Goal: Task Accomplishment & Management: Complete application form

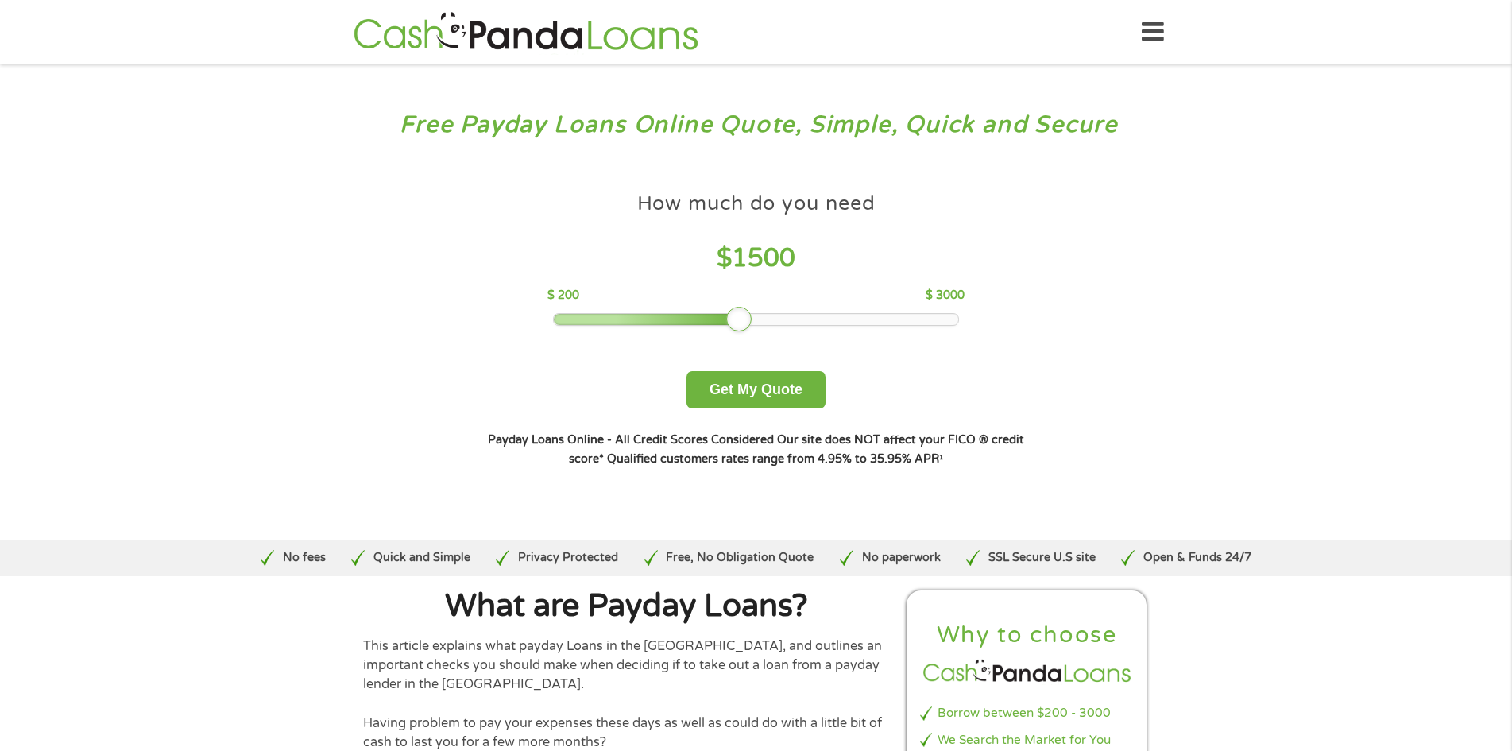
drag, startPoint x: 679, startPoint y: 322, endPoint x: 761, endPoint y: 320, distance: 82.6
click at [761, 320] on div at bounding box center [756, 319] width 404 height 11
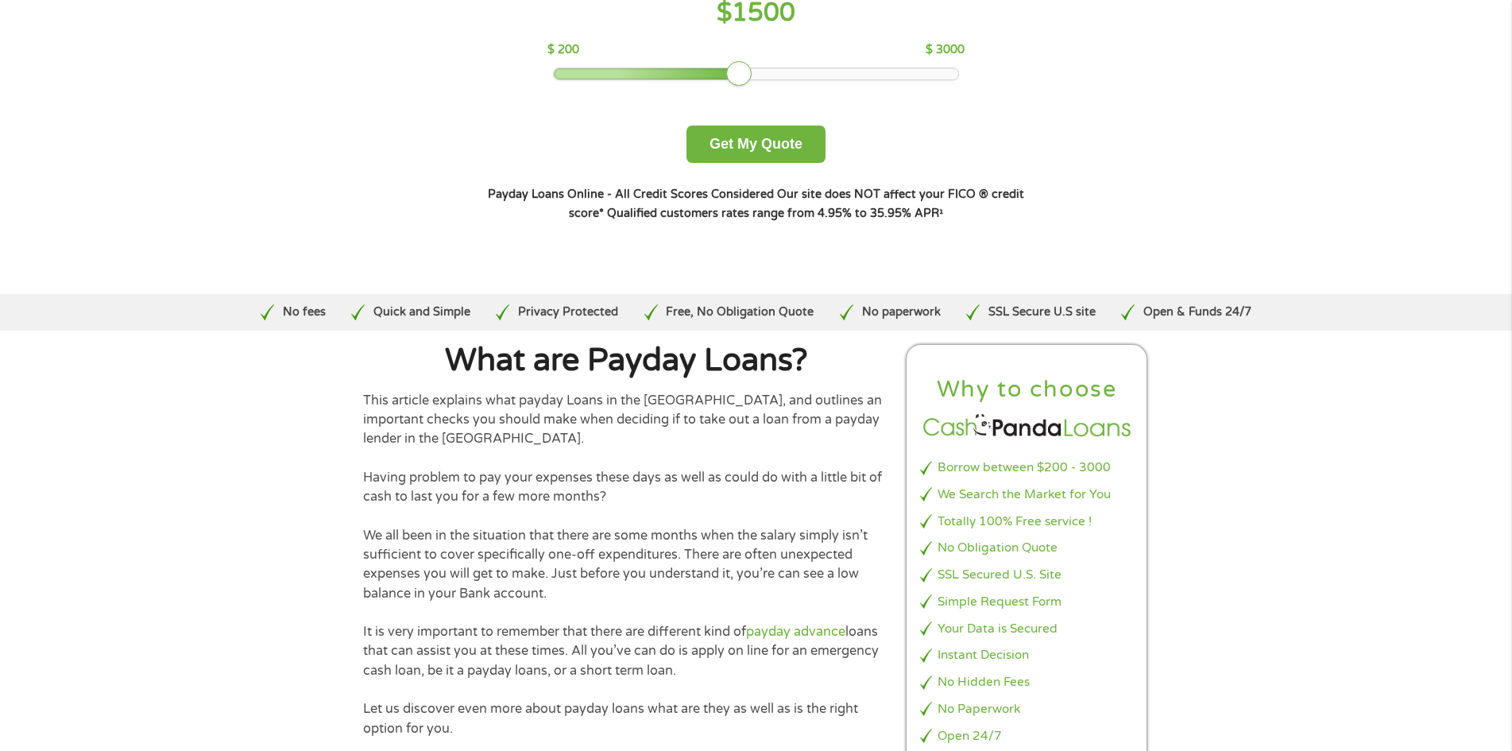
scroll to position [477, 0]
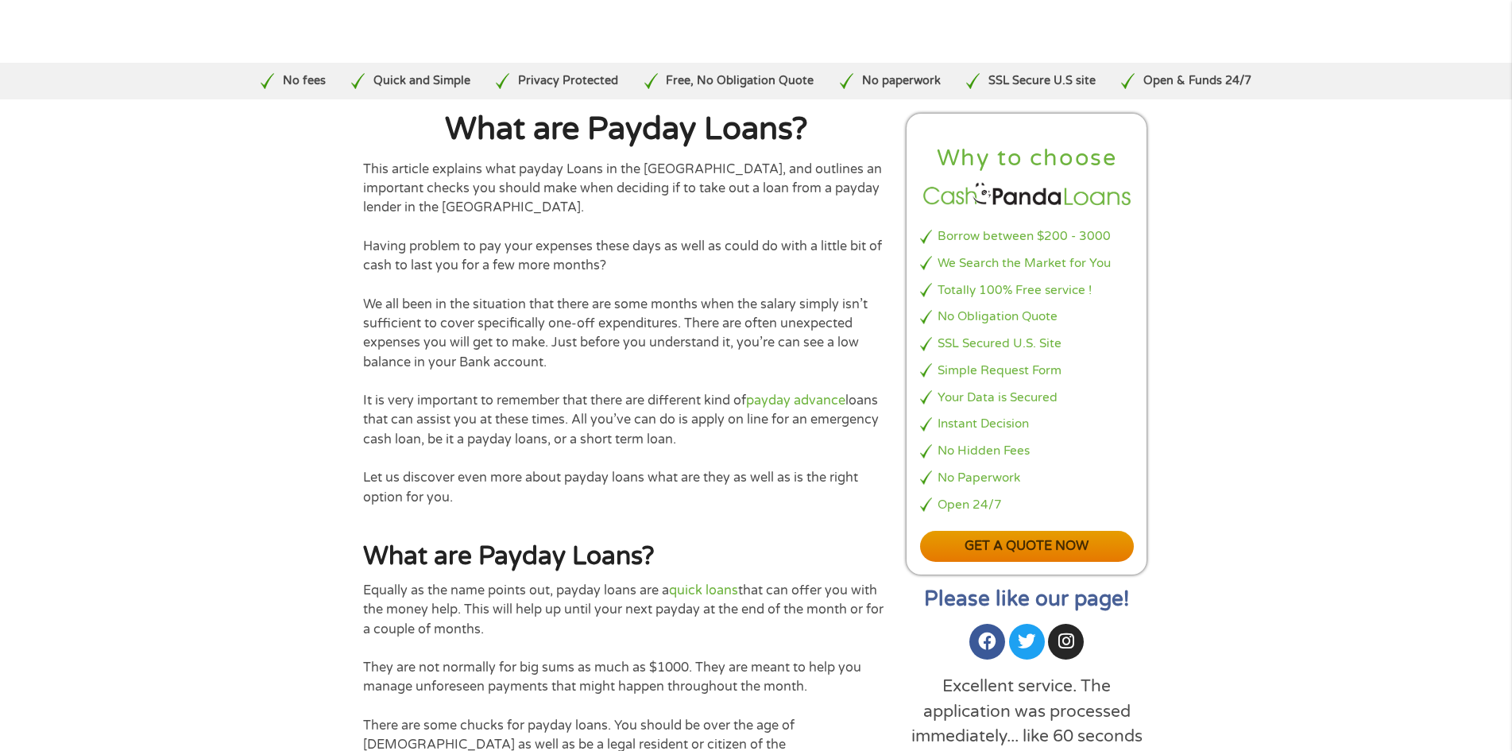
click at [1035, 562] on link "Get a quote now" at bounding box center [1027, 546] width 215 height 31
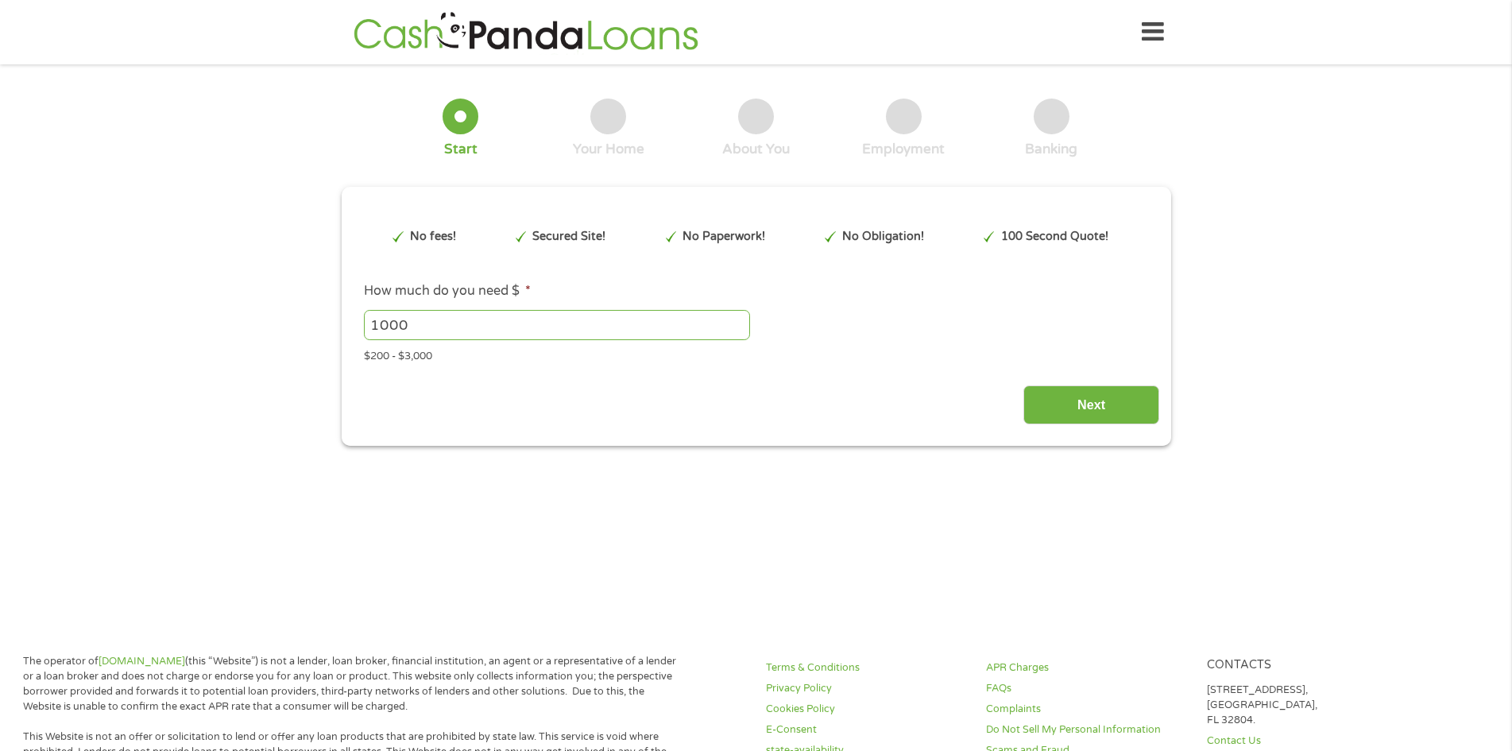
type input "CjwKCAjwq9rFBhAIEiwAGVAZP5lSZWeoOtVghUr41owXhajWogZUCuwyhjUJkLbFjgAS20RtGN7T3Bo…"
click at [454, 336] on input "1000" at bounding box center [557, 325] width 386 height 30
type input "1500"
click at [1099, 412] on input "Next" at bounding box center [1091, 404] width 136 height 39
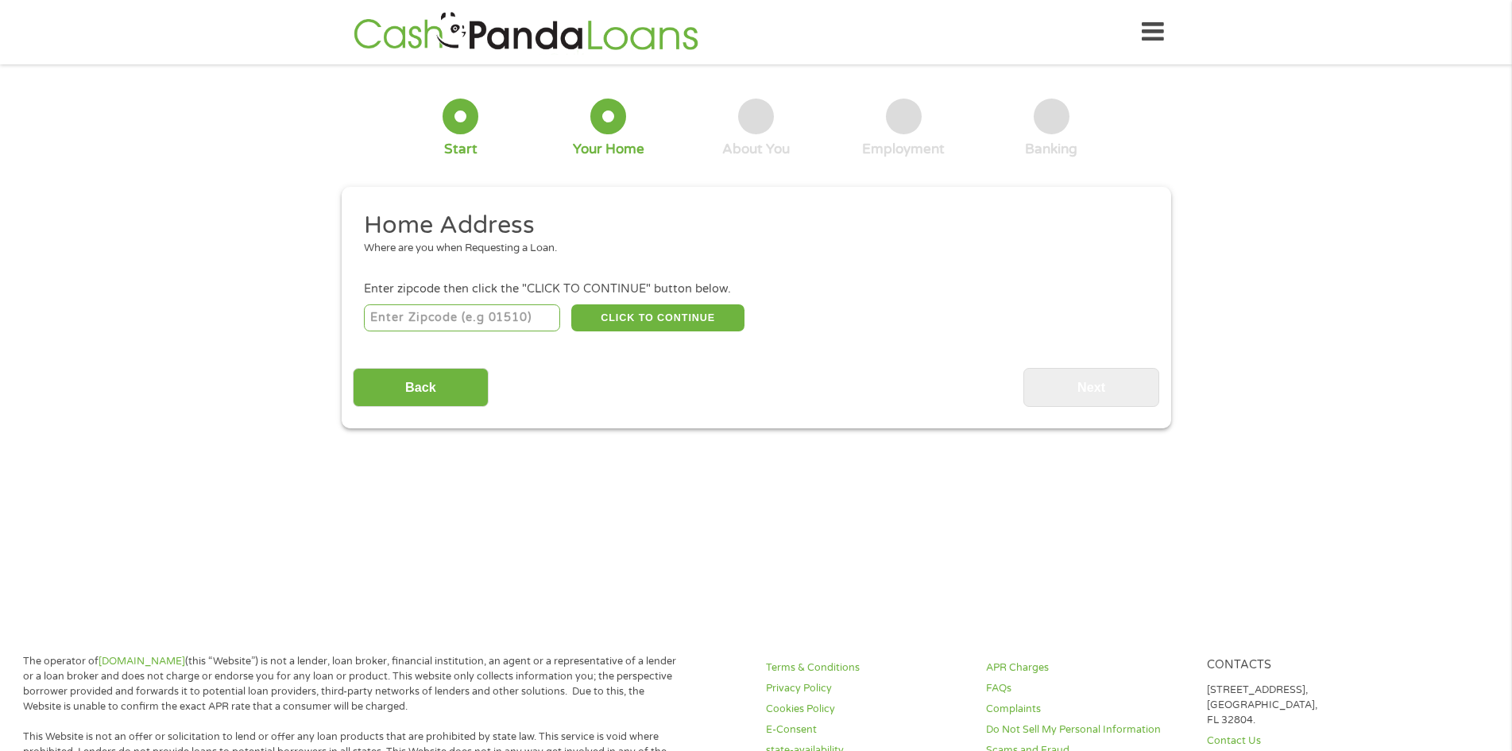
scroll to position [5, 0]
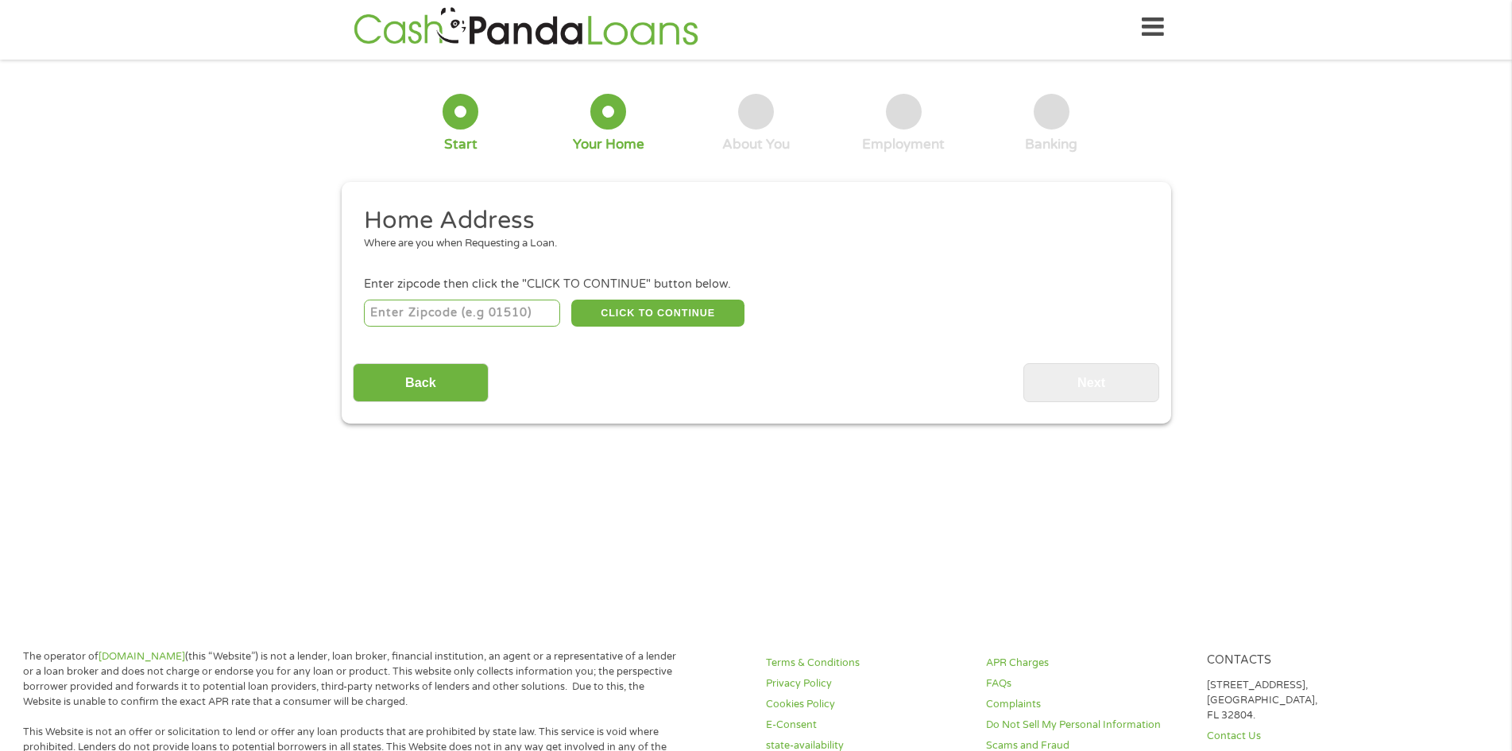
click at [502, 314] on input "number" at bounding box center [462, 313] width 196 height 27
type input "34741"
click at [657, 318] on button "CLICK TO CONTINUE" at bounding box center [657, 313] width 173 height 27
type input "34741"
type input "Kissimmee"
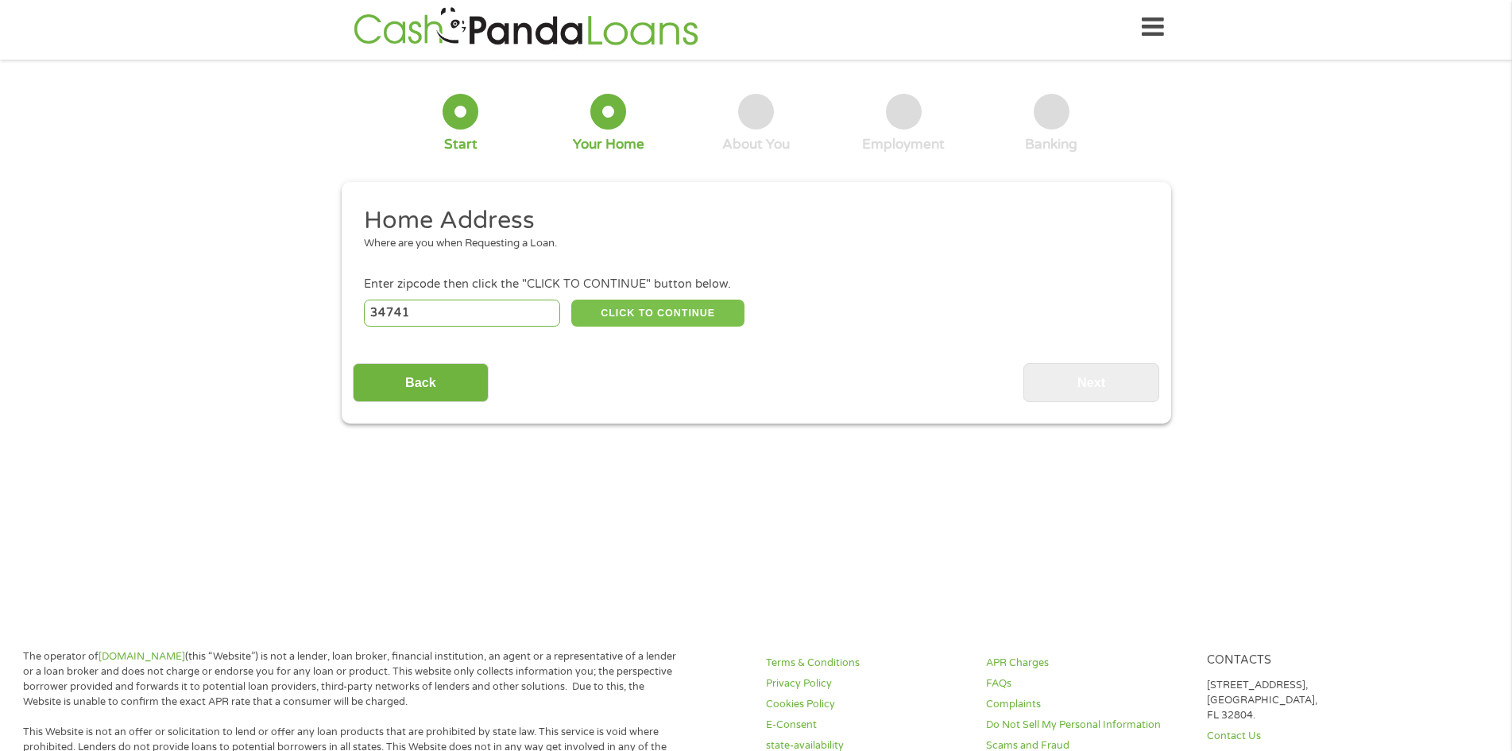
select select "[US_STATE]"
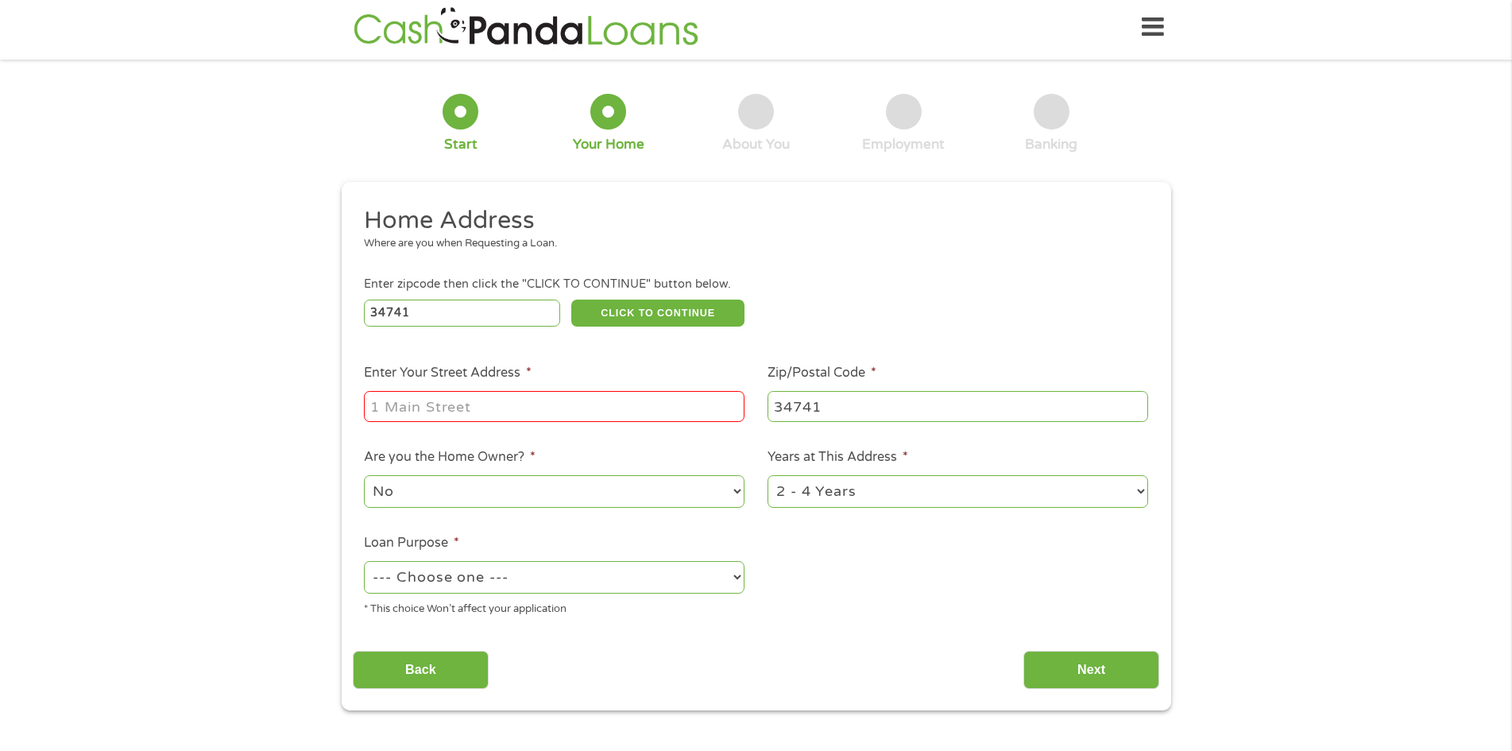
click at [443, 420] on input "Enter Your Street Address *" at bounding box center [554, 406] width 381 height 30
type input "[STREET_ADDRESS]"
click at [468, 575] on select "--- Choose one --- Pay Bills Debt Consolidation Home Improvement Major Purchase…" at bounding box center [554, 577] width 381 height 33
select select "majorpurchase"
click at [364, 561] on select "--- Choose one --- Pay Bills Debt Consolidation Home Improvement Major Purchase…" at bounding box center [554, 577] width 381 height 33
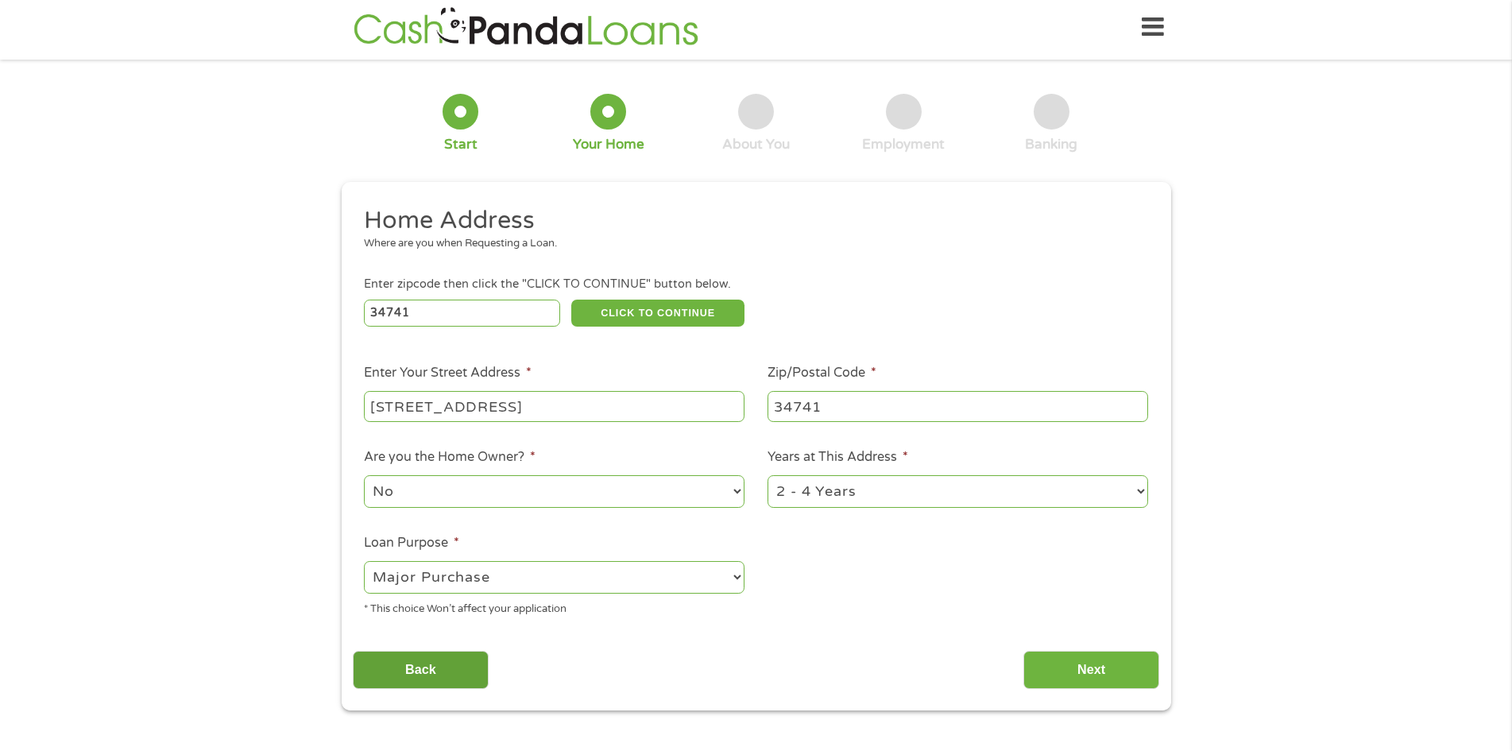
click at [401, 666] on input "Back" at bounding box center [421, 670] width 136 height 39
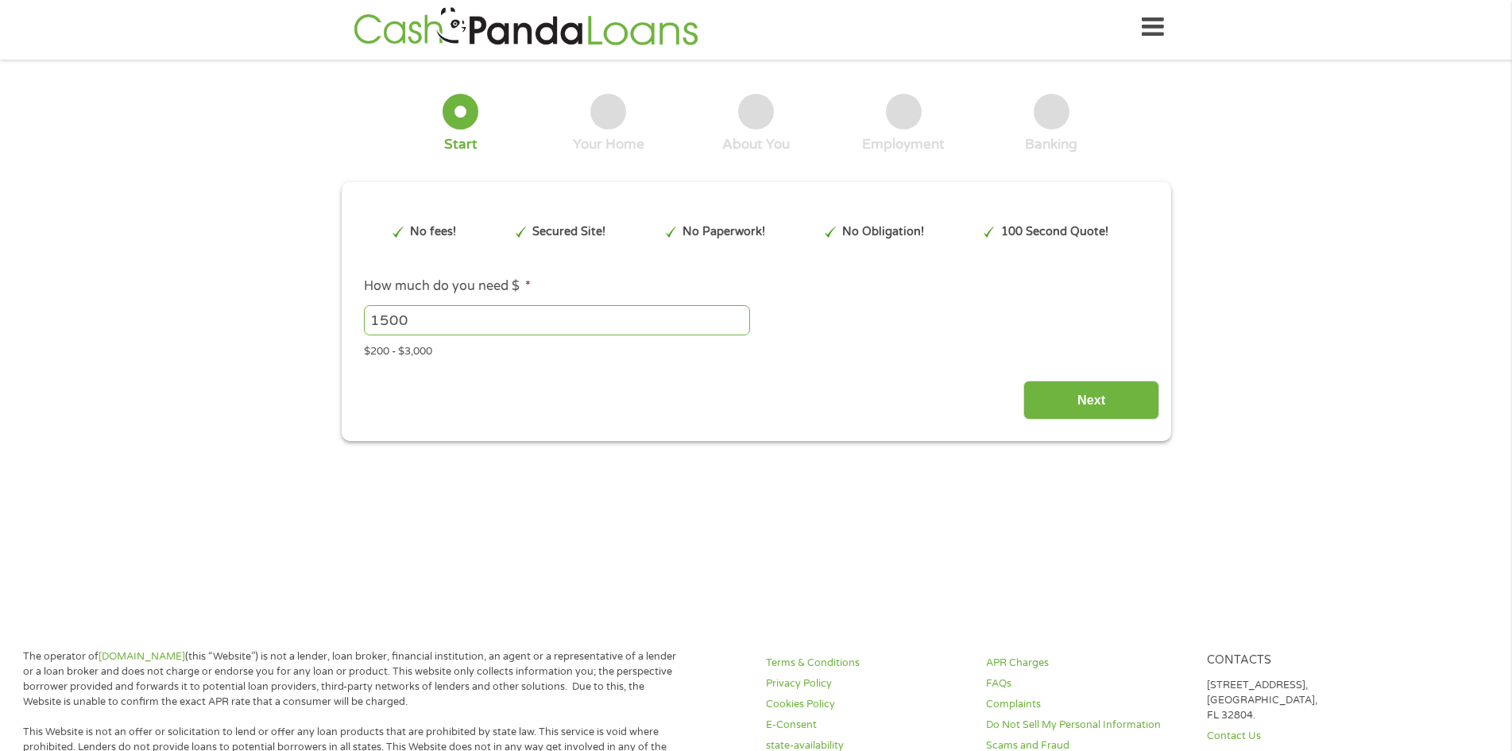
scroll to position [4, 0]
click at [1085, 412] on input "Next" at bounding box center [1091, 400] width 136 height 39
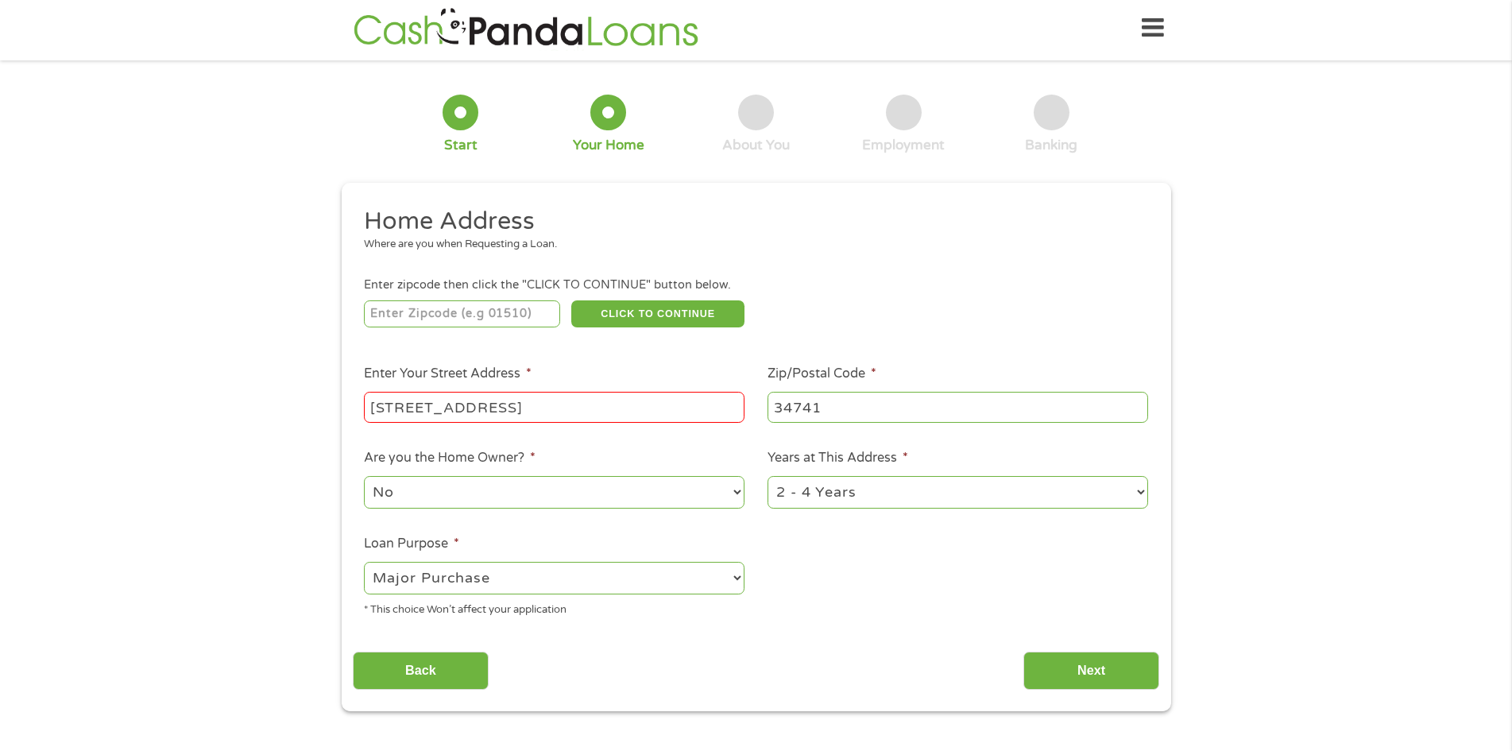
click at [1097, 400] on input "34741" at bounding box center [958, 407] width 381 height 30
click at [1091, 667] on input "Next" at bounding box center [1091, 671] width 136 height 39
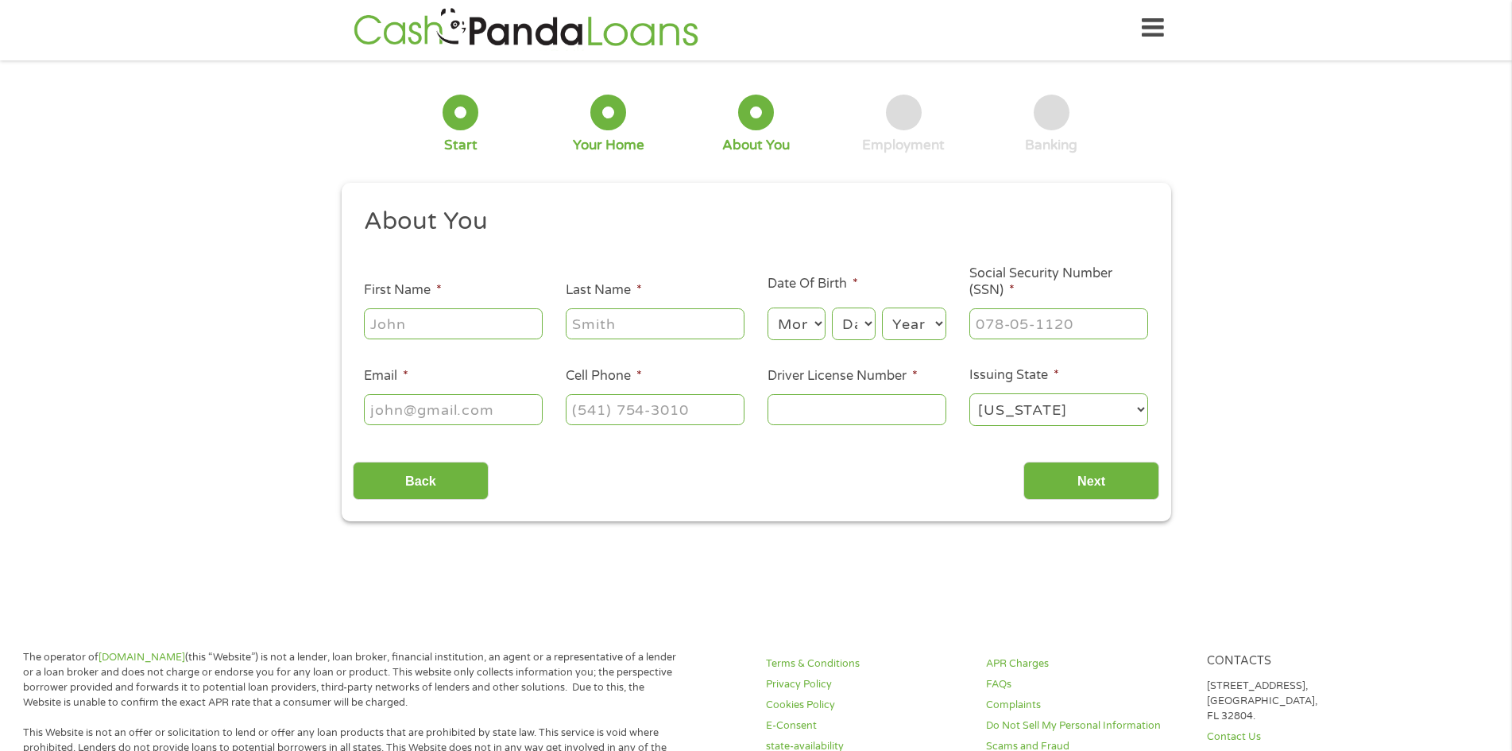
click at [420, 313] on input "First Name *" at bounding box center [453, 323] width 179 height 30
type input "[PERSON_NAME]"
click at [655, 315] on input "Last Name *" at bounding box center [655, 323] width 179 height 30
type input "[PERSON_NAME]"
click at [792, 327] on select "Month 1 2 3 4 5 6 7 8 9 10 11 12" at bounding box center [797, 323] width 58 height 33
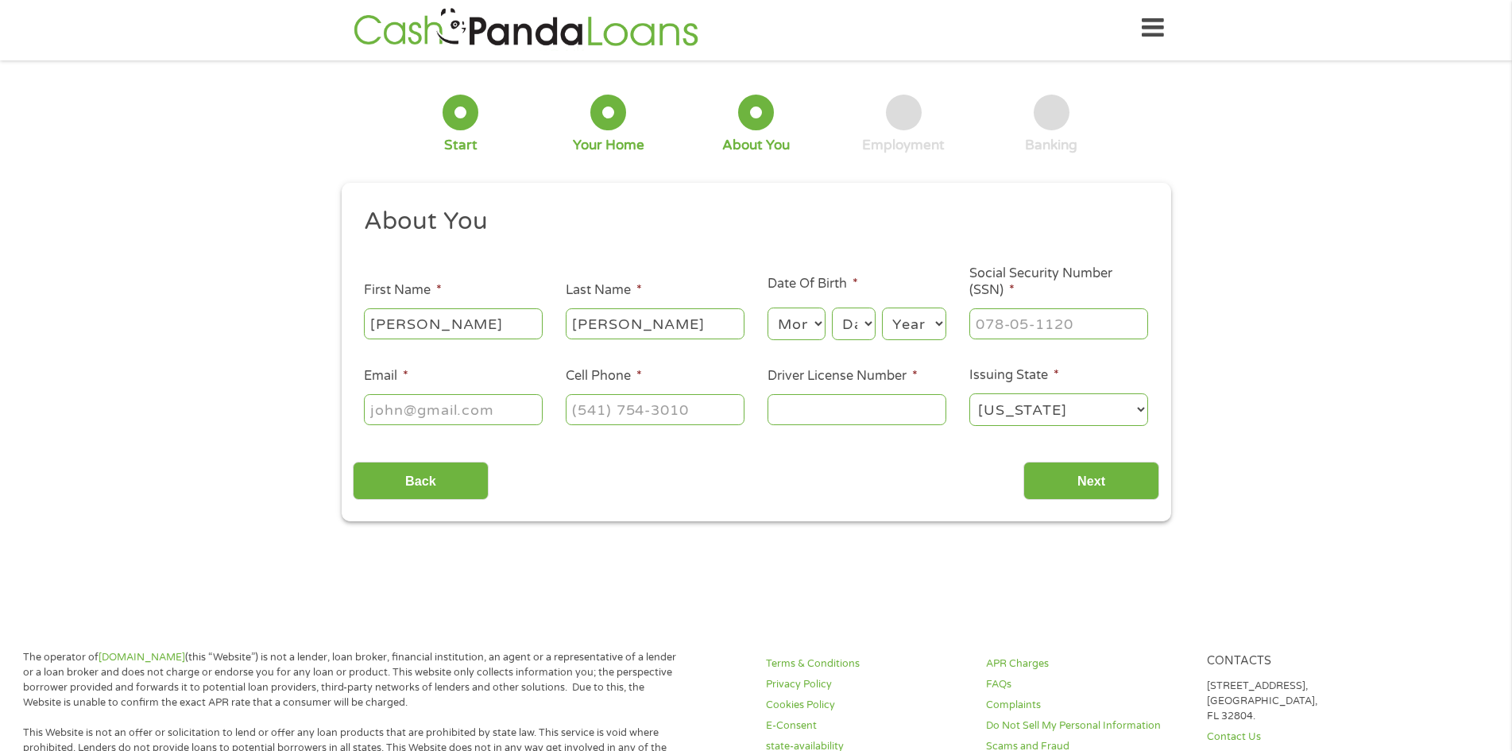
select select "8"
click at [768, 307] on select "Month 1 2 3 4 5 6 7 8 9 10 11 12" at bounding box center [797, 323] width 58 height 33
click at [869, 327] on select "Day 1 2 3 4 5 6 7 8 9 10 11 12 13 14 15 16 17 18 19 20 21 22 23 24 25 26 27 28 …" at bounding box center [853, 323] width 43 height 33
click at [866, 325] on select "Day 1 2 3 4 5 6 7 8 9 10 11 12 13 14 15 16 17 18 19 20 21 22 23 24 25 26 27 28 …" at bounding box center [853, 323] width 43 height 33
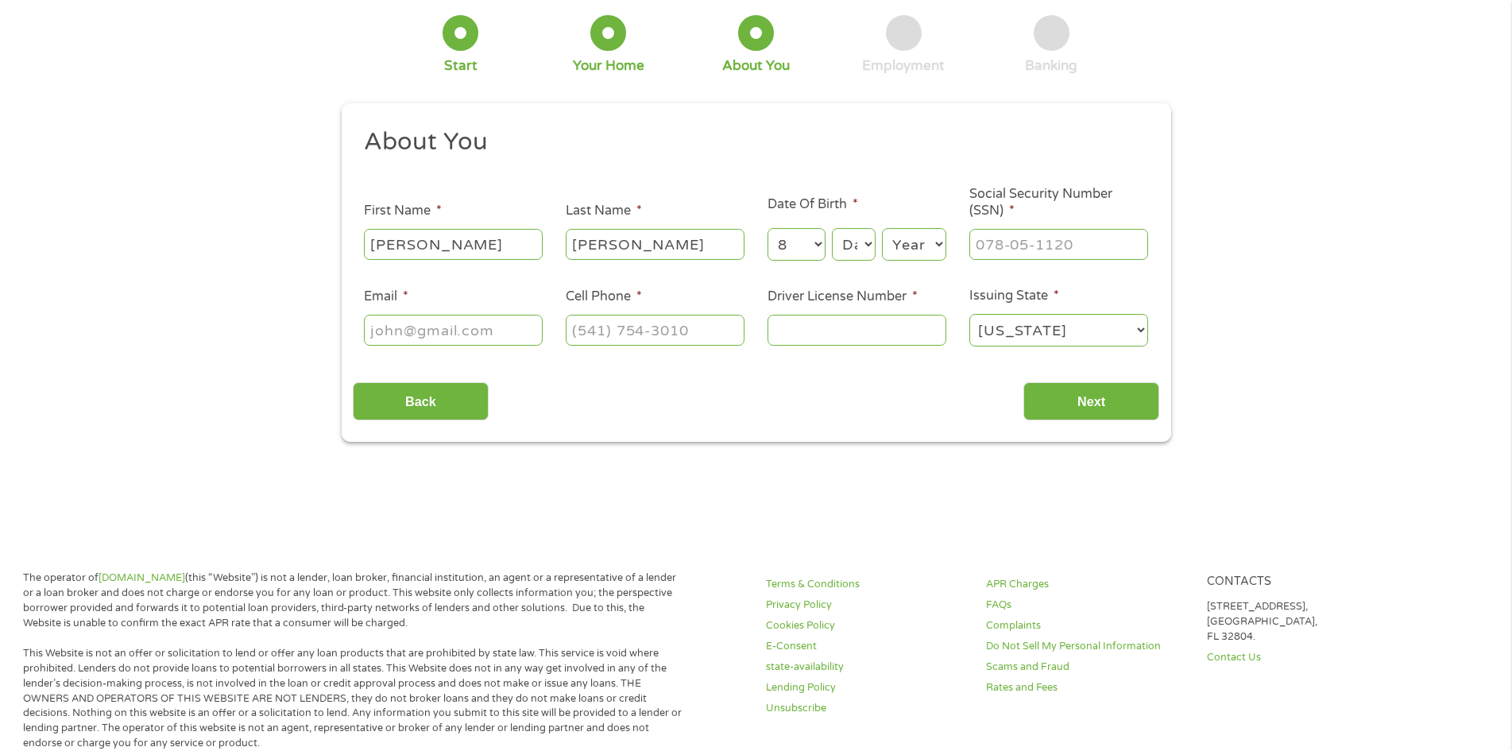
click at [845, 246] on select "Day 1 2 3 4 5 6 7 8 9 10 11 12 13 14 15 16 17 18 19 20 21 22 23 24 25 26 27 28 …" at bounding box center [853, 244] width 43 height 33
select select "21"
click at [832, 228] on select "Day 1 2 3 4 5 6 7 8 9 10 11 12 13 14 15 16 17 18 19 20 21 22 23 24 25 26 27 28 …" at bounding box center [853, 244] width 43 height 33
click at [916, 246] on select "Year [DATE] 2006 2005 2004 2003 2002 2001 2000 1999 1998 1997 1996 1995 1994 19…" at bounding box center [914, 244] width 64 height 33
select select "1987"
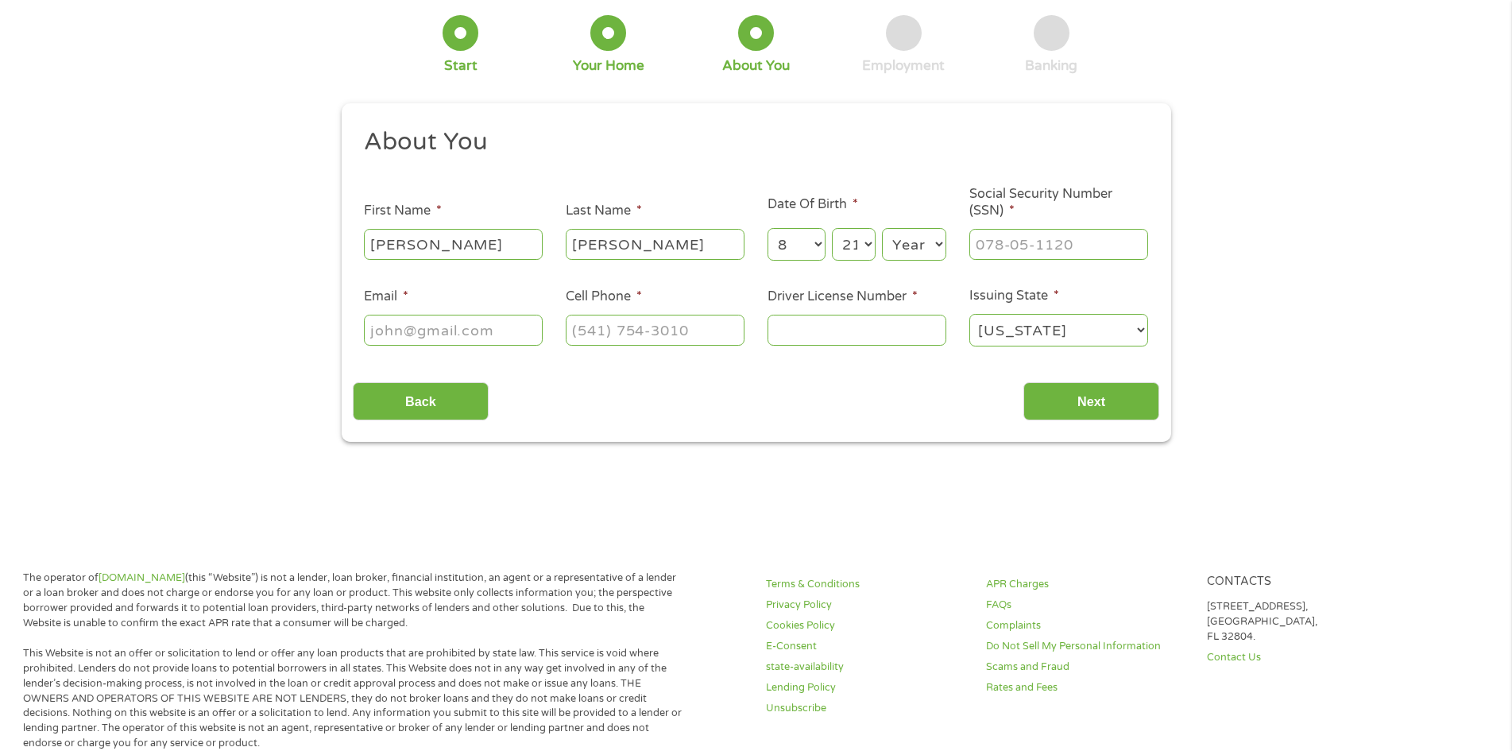
click at [882, 228] on select "Year [DATE] 2006 2005 2004 2003 2002 2001 2000 1999 1998 1997 1996 1995 1994 19…" at bounding box center [914, 244] width 64 height 33
click at [1031, 251] on input "___-__-____" at bounding box center [1058, 244] width 179 height 30
type input "155-84-3067"
click at [393, 327] on input "Email *" at bounding box center [453, 330] width 179 height 30
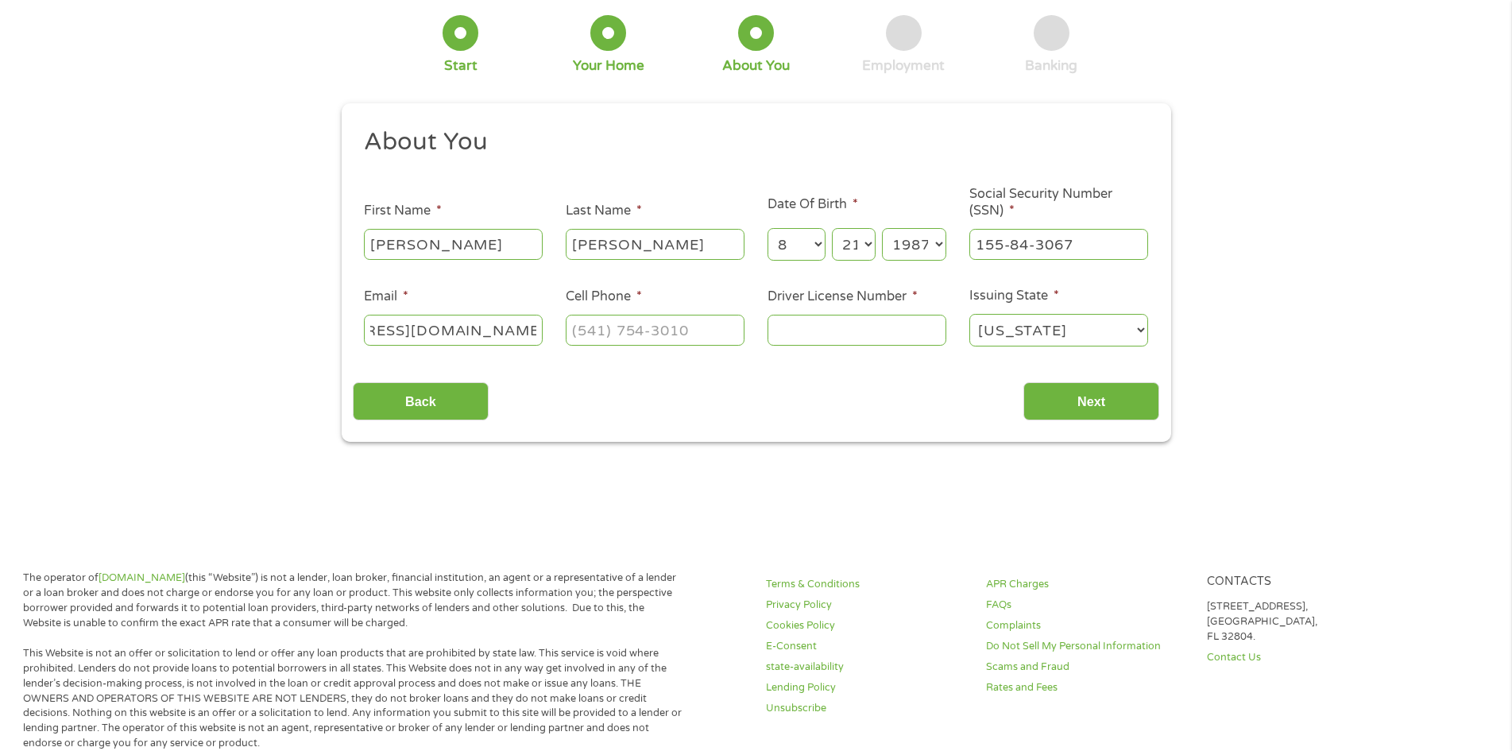
type input "[EMAIL_ADDRESS][DOMAIN_NAME]"
click at [640, 327] on input "(___) ___-____" at bounding box center [655, 330] width 179 height 30
type input "[PHONE_NUMBER]"
click at [837, 342] on input "Driver License Number *" at bounding box center [857, 330] width 179 height 30
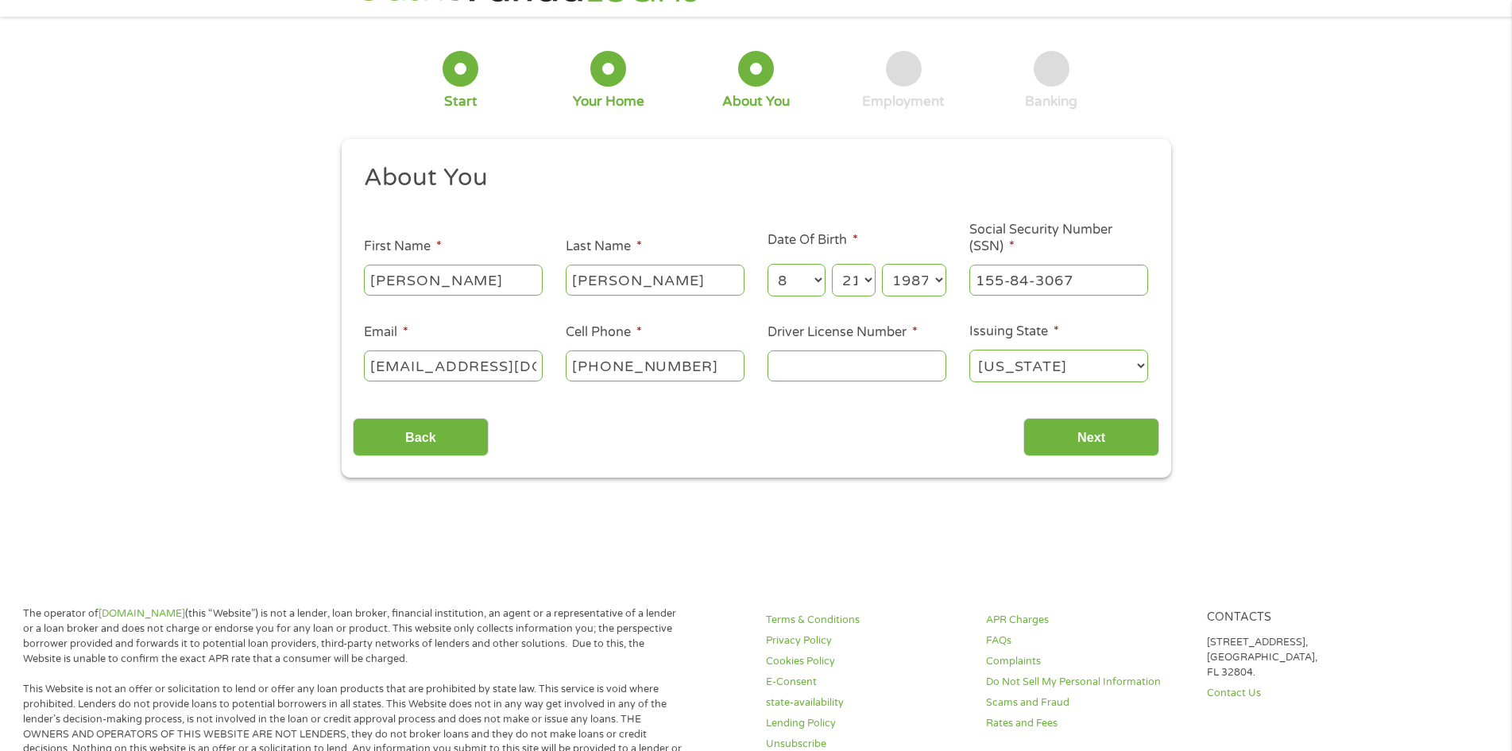
scroll to position [47, 0]
click at [841, 351] on input "Driver License Number *" at bounding box center [857, 366] width 179 height 30
type input "F220850883000"
click at [1114, 445] on input "Next" at bounding box center [1091, 438] width 136 height 39
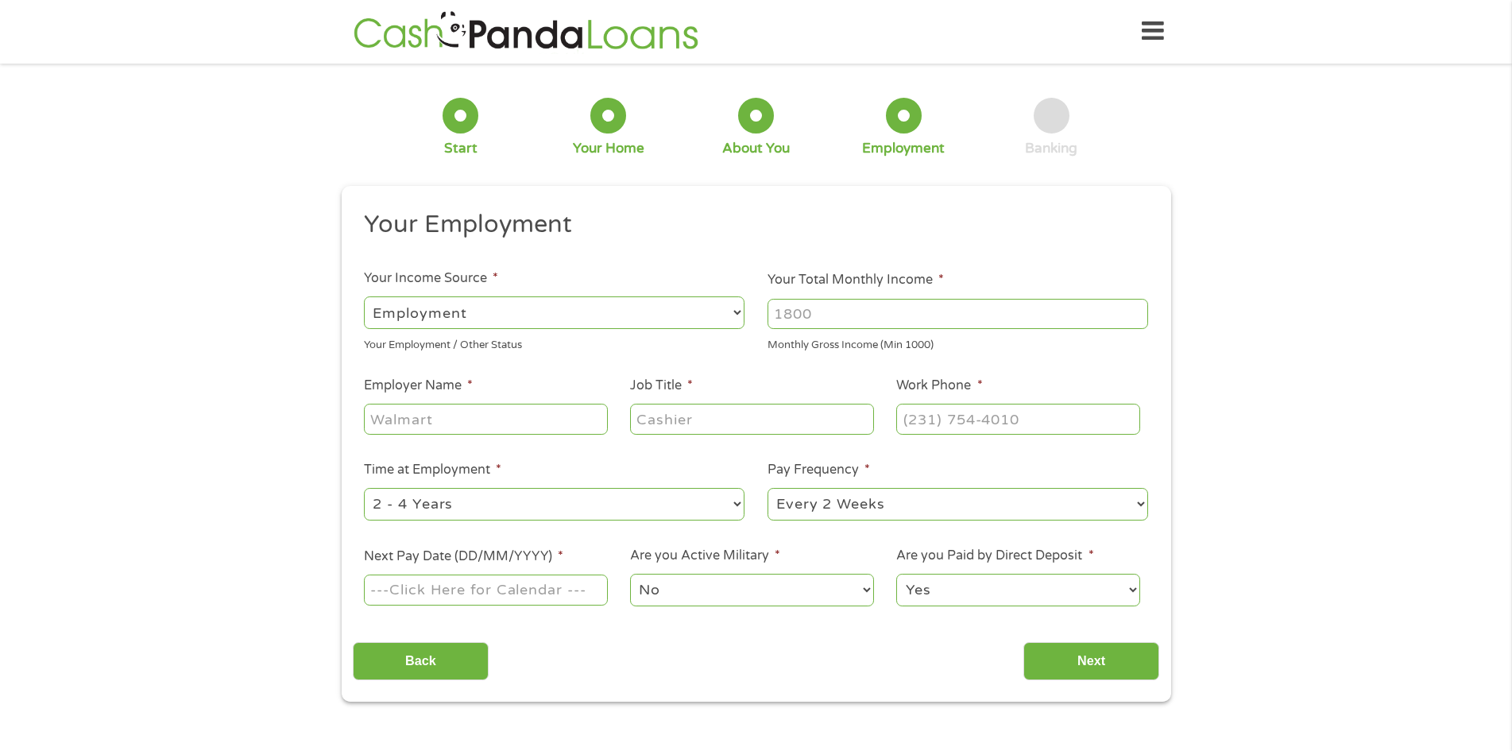
scroll to position [0, 0]
click at [830, 322] on input "Your Total Monthly Income *" at bounding box center [958, 315] width 381 height 30
type input "2600"
click at [432, 427] on input "Employer Name *" at bounding box center [485, 419] width 243 height 30
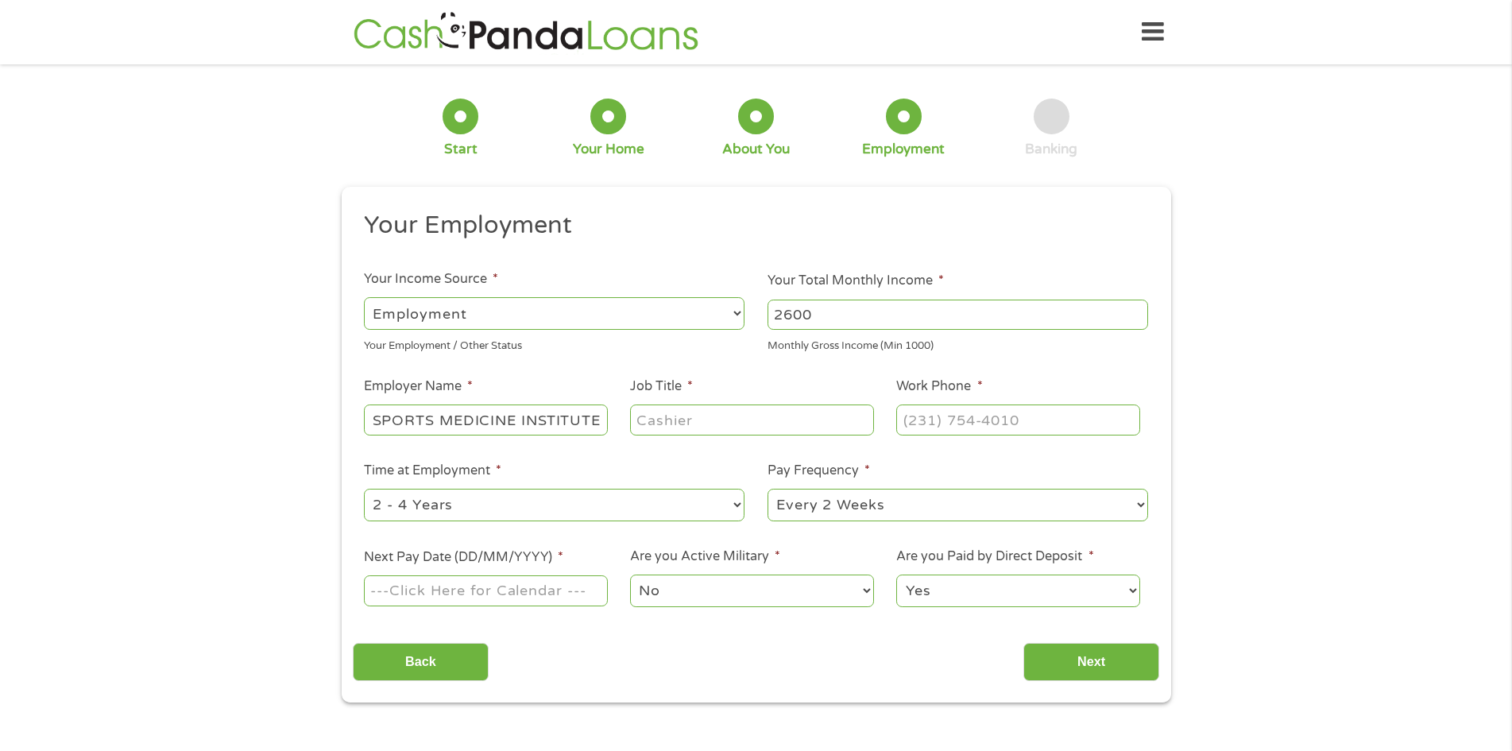
type input "CELEBRATION ORTHOPAEDICS AND SPORTS MEDICINE INSTITUTE"
click at [731, 430] on input "Job Title *" at bounding box center [751, 419] width 243 height 30
type input "RECEPSIONIST"
click at [927, 429] on input "(___) ___-____" at bounding box center [1017, 419] width 243 height 30
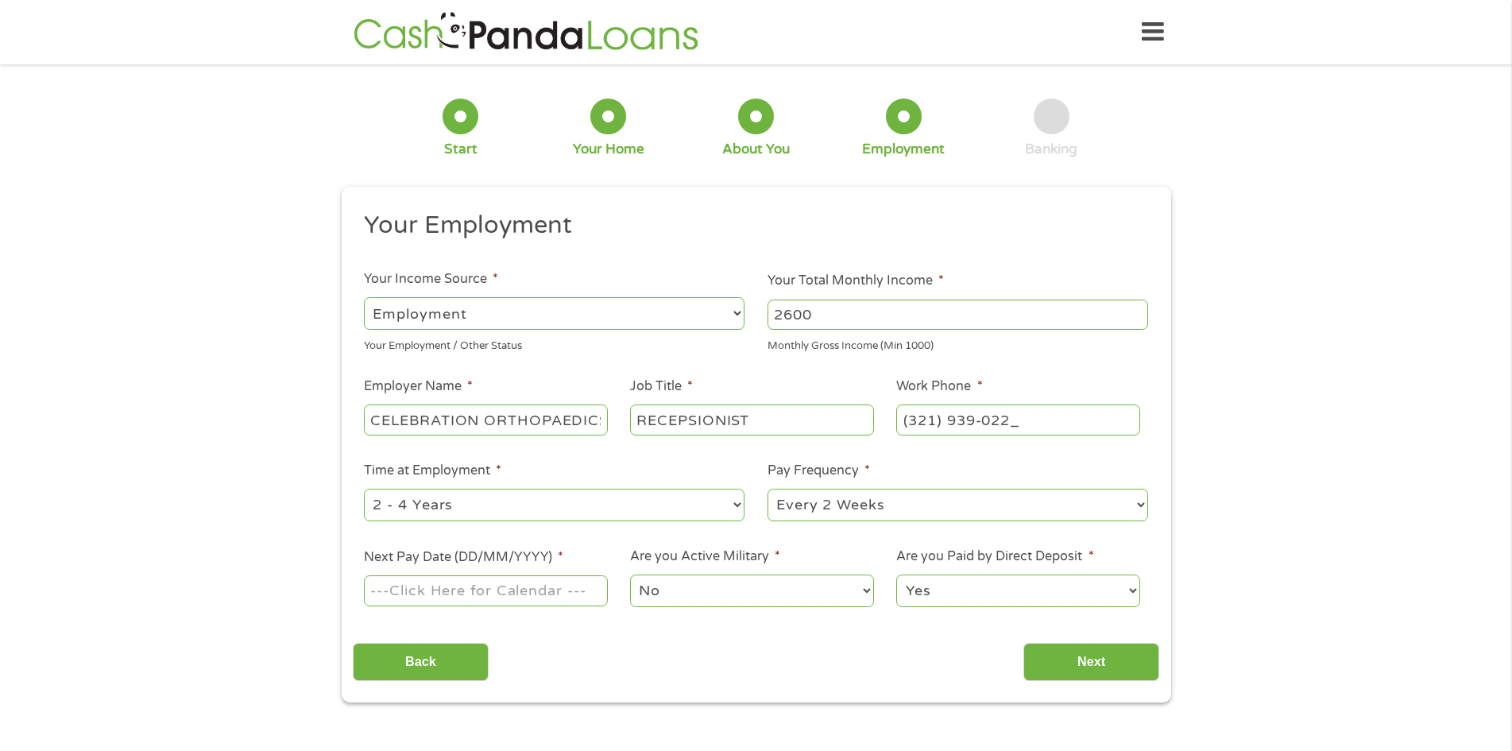
type input "[PHONE_NUMBER]"
click at [420, 598] on input "Next Pay Date (DD/MM/YYYY) *" at bounding box center [485, 590] width 243 height 30
type input "[DATE]"
click at [1088, 656] on input "Next" at bounding box center [1091, 662] width 136 height 39
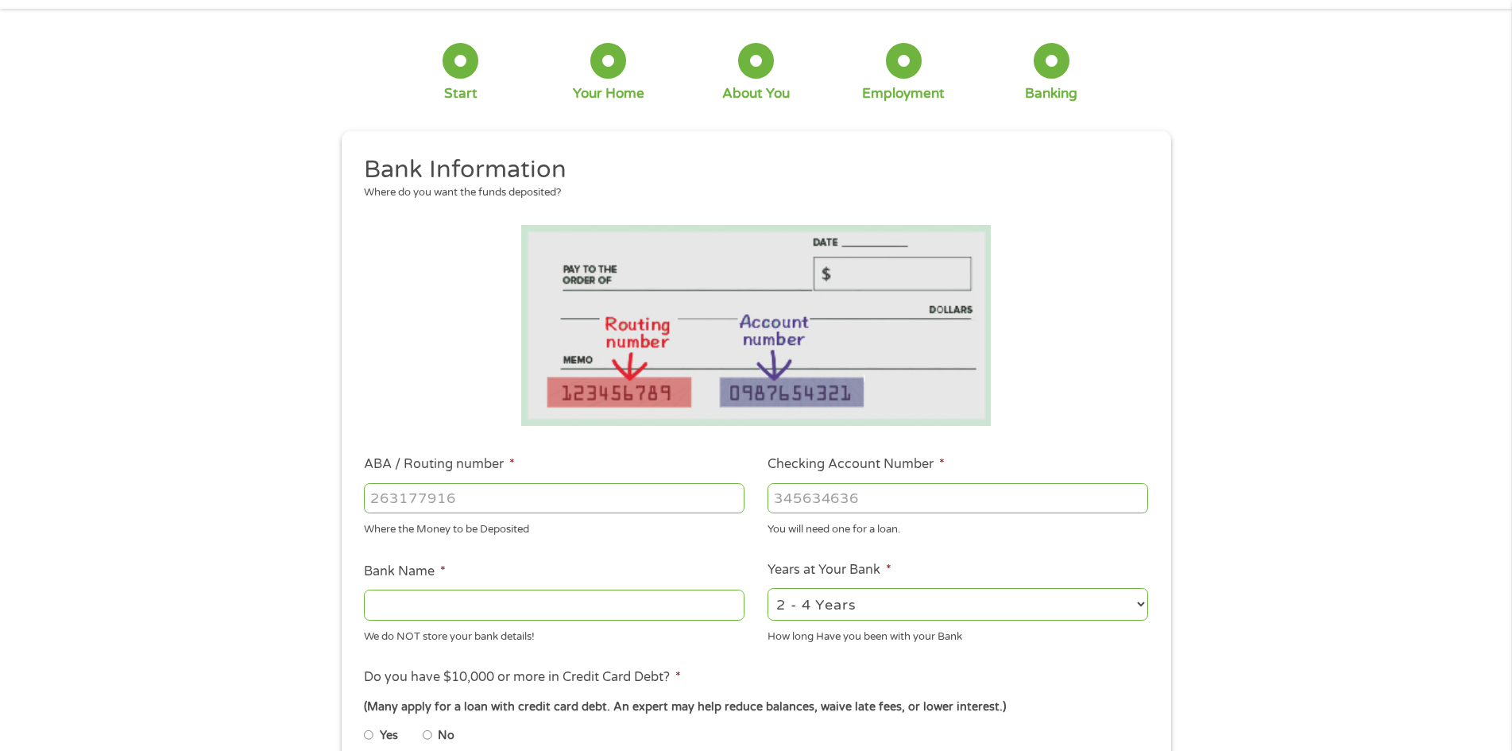
scroll to position [84, 0]
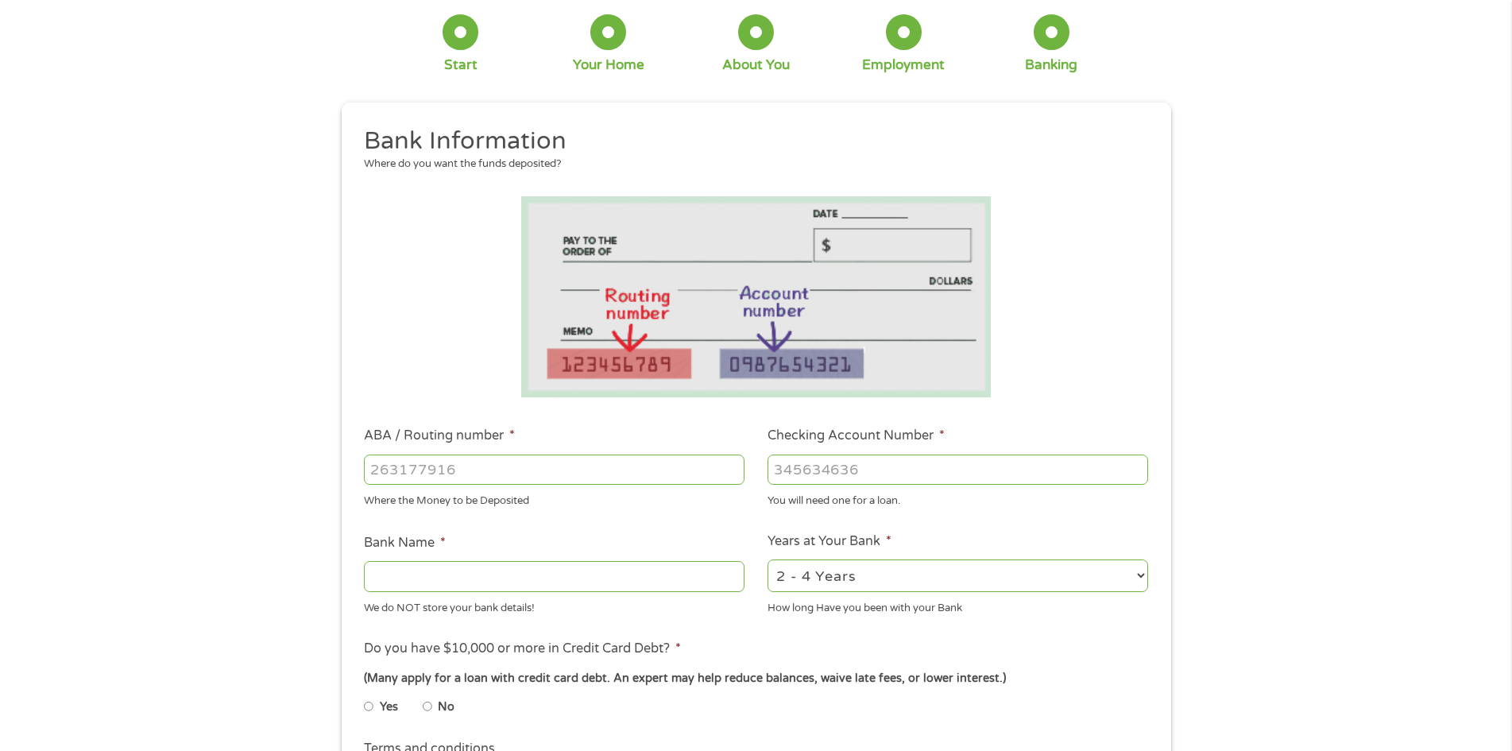
click at [403, 481] on input "ABA / Routing number *" at bounding box center [554, 469] width 381 height 30
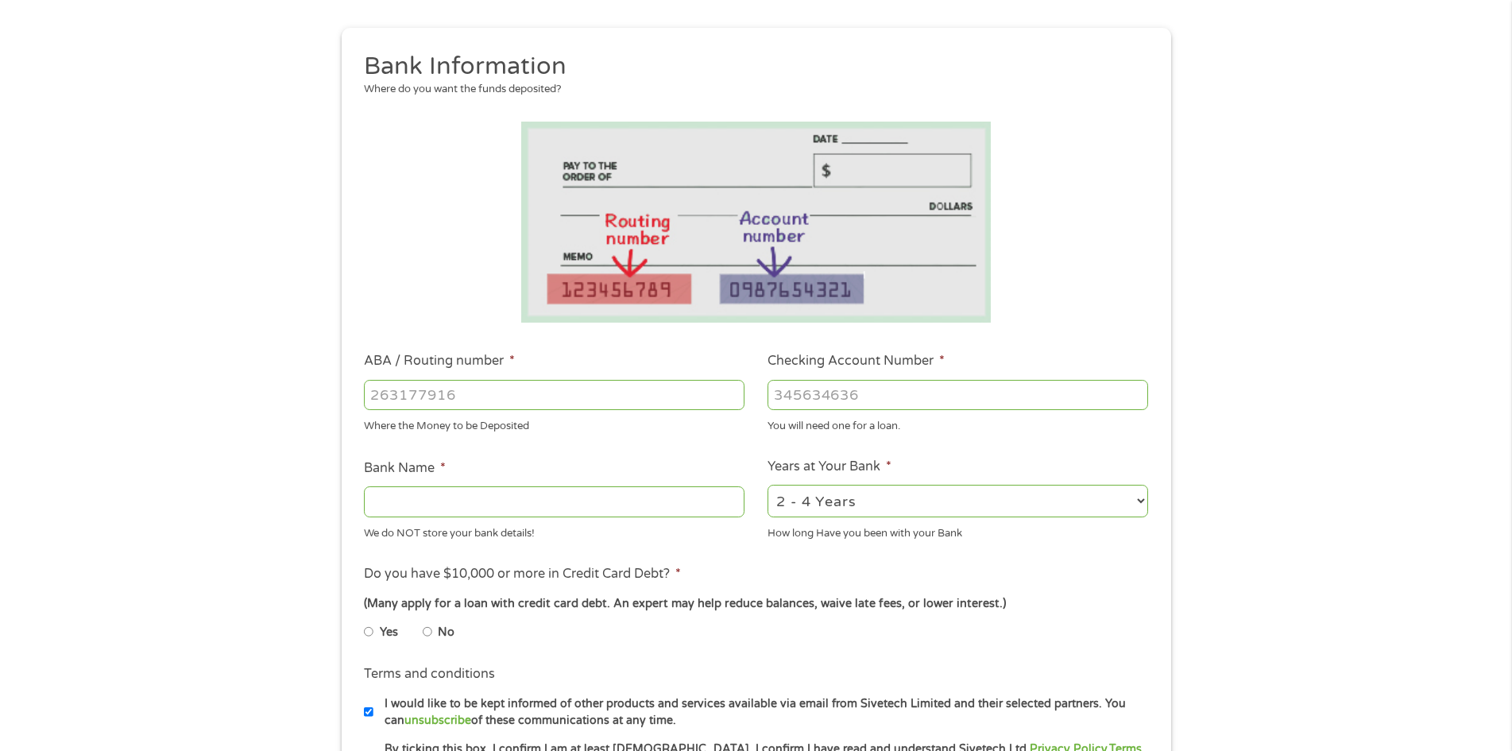
scroll to position [0, 0]
